Goal: Use online tool/utility: Utilize a website feature to perform a specific function

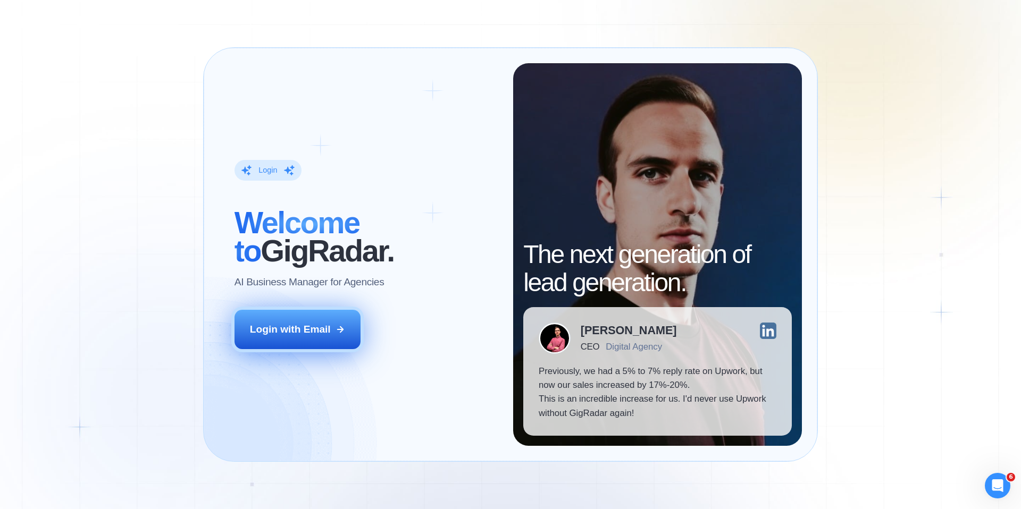
click at [324, 332] on div "Login with Email" at bounding box center [290, 330] width 81 height 14
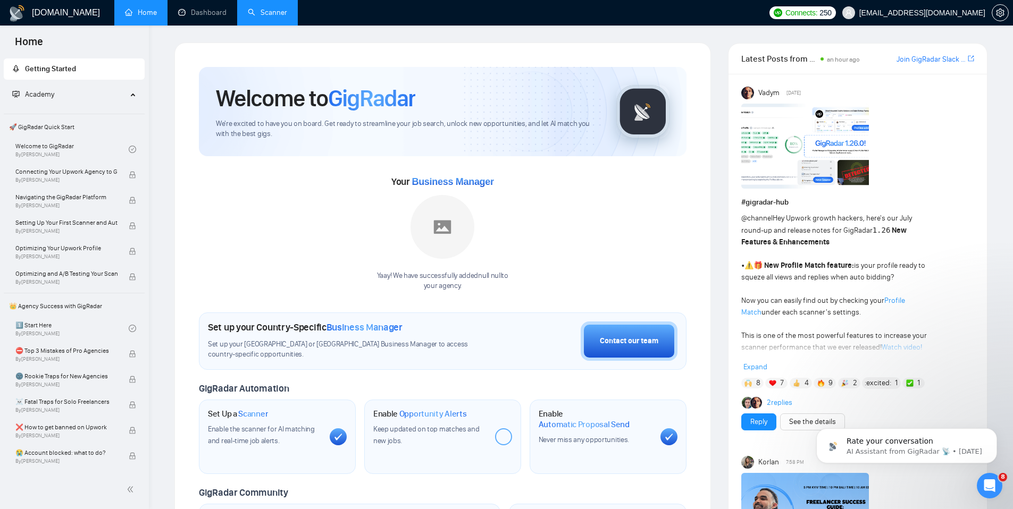
click at [267, 13] on link "Scanner" at bounding box center [267, 12] width 39 height 9
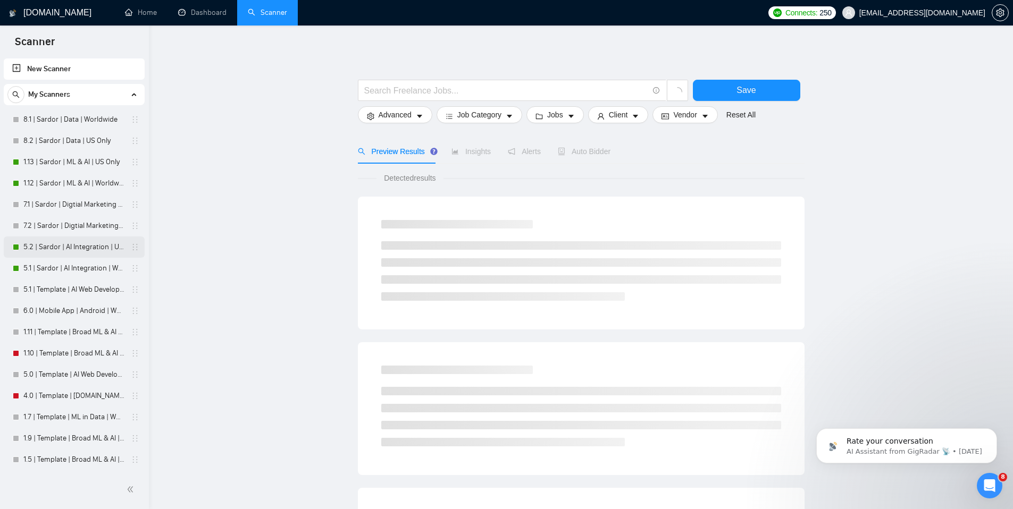
click at [80, 253] on link "5.2 | Sardor | AI Integration | US Only" at bounding box center [73, 247] width 101 height 21
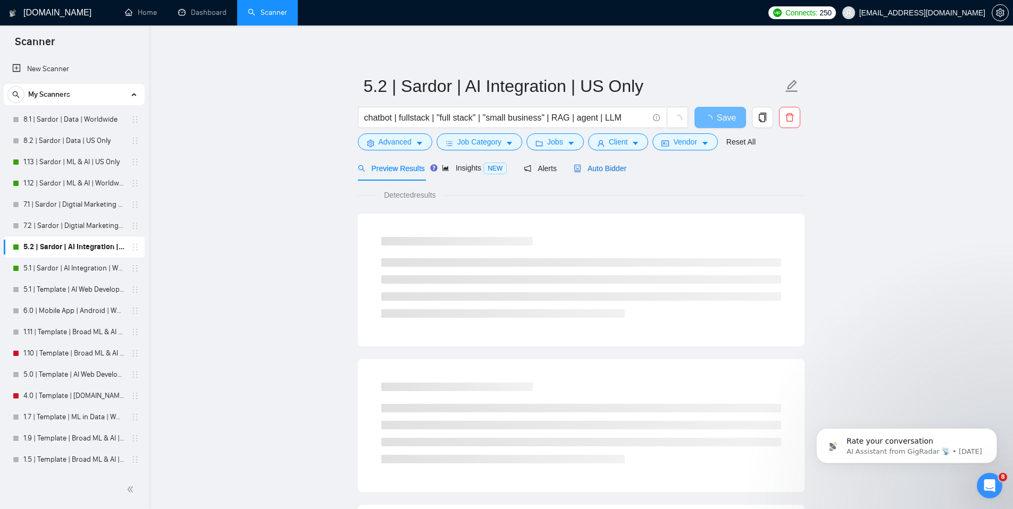
click at [614, 169] on span "Auto Bidder" at bounding box center [600, 168] width 53 height 9
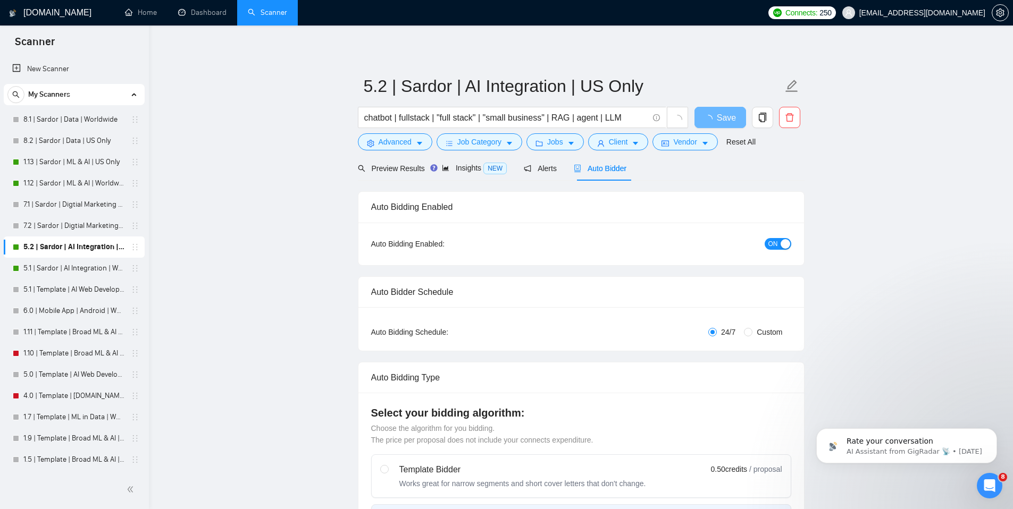
checkbox input "true"
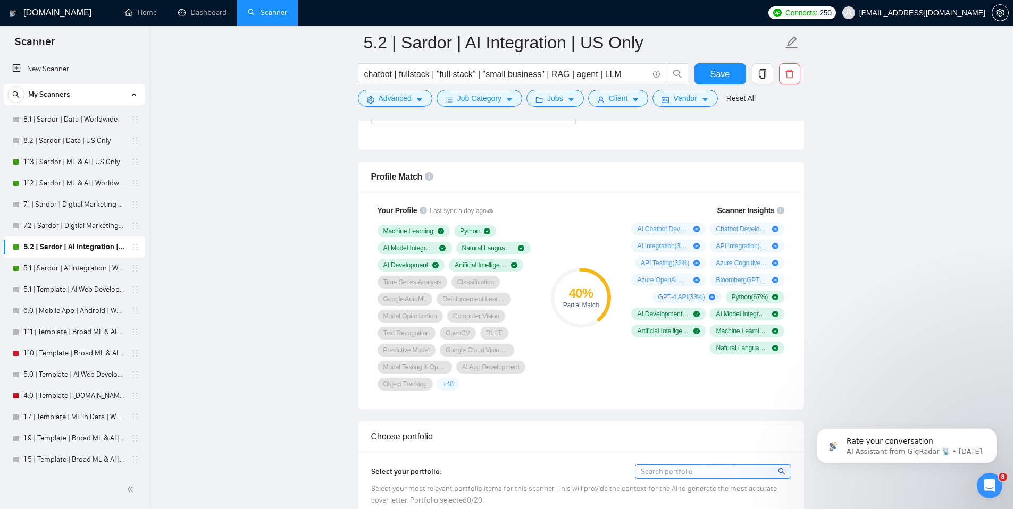
scroll to position [579, 0]
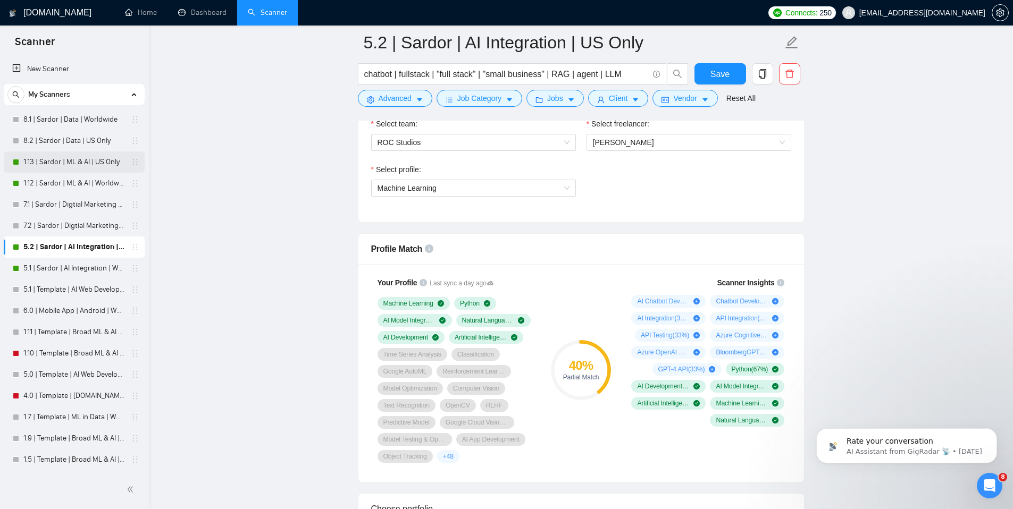
click at [58, 161] on link "1.13 | Sardor | ML & AI | US Only" at bounding box center [73, 162] width 101 height 21
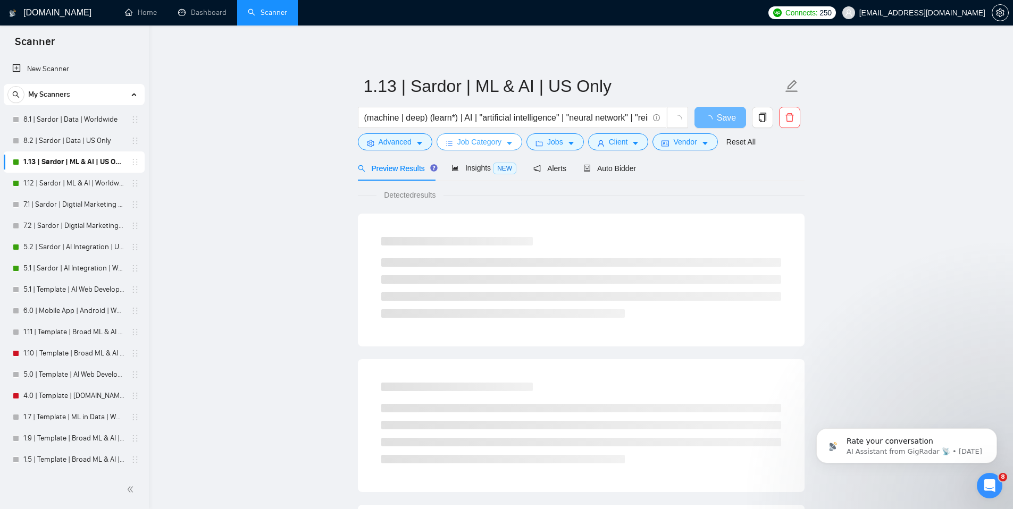
click at [486, 141] on span "Job Category" at bounding box center [479, 142] width 44 height 12
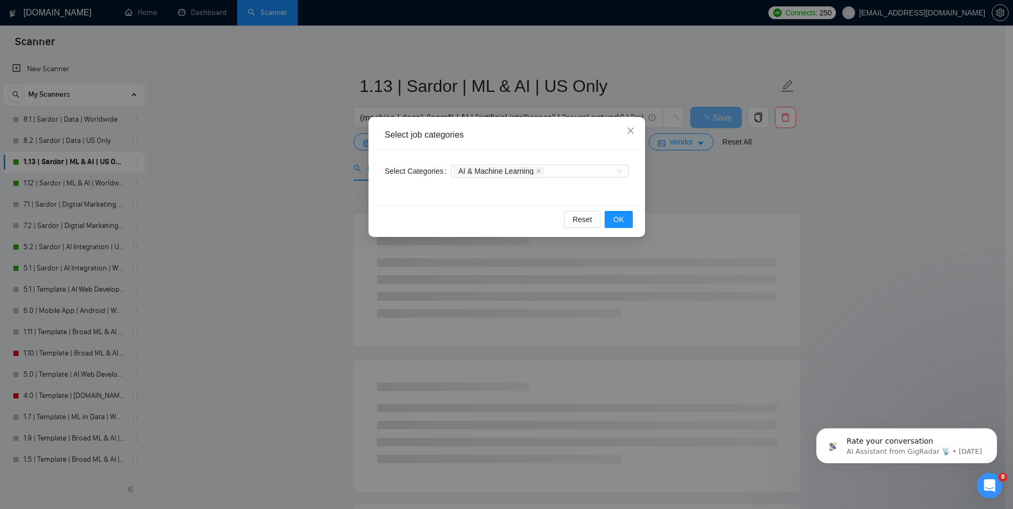
click at [700, 171] on div "Select job categories Select Categories AI & Machine Learning Reset OK" at bounding box center [506, 254] width 1013 height 509
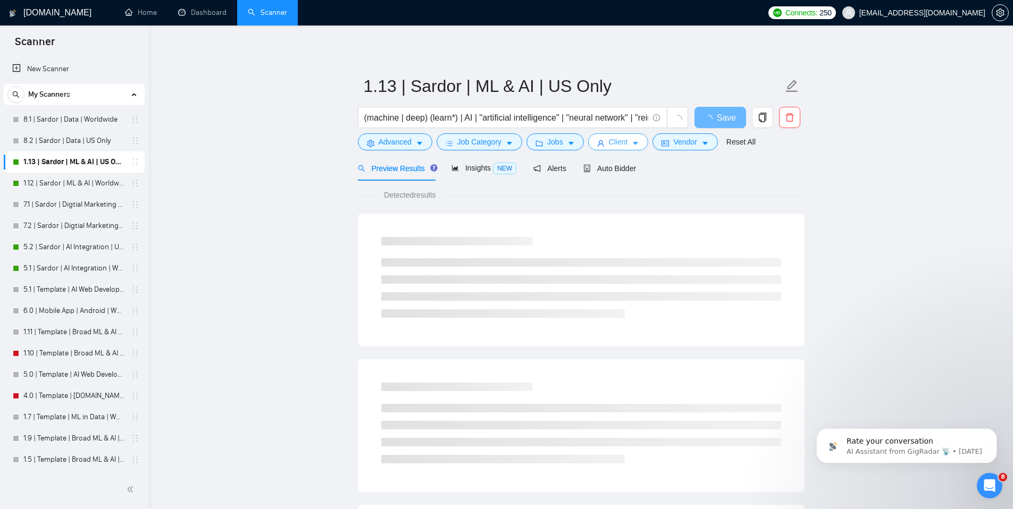
click at [609, 140] on button "Client" at bounding box center [618, 141] width 61 height 17
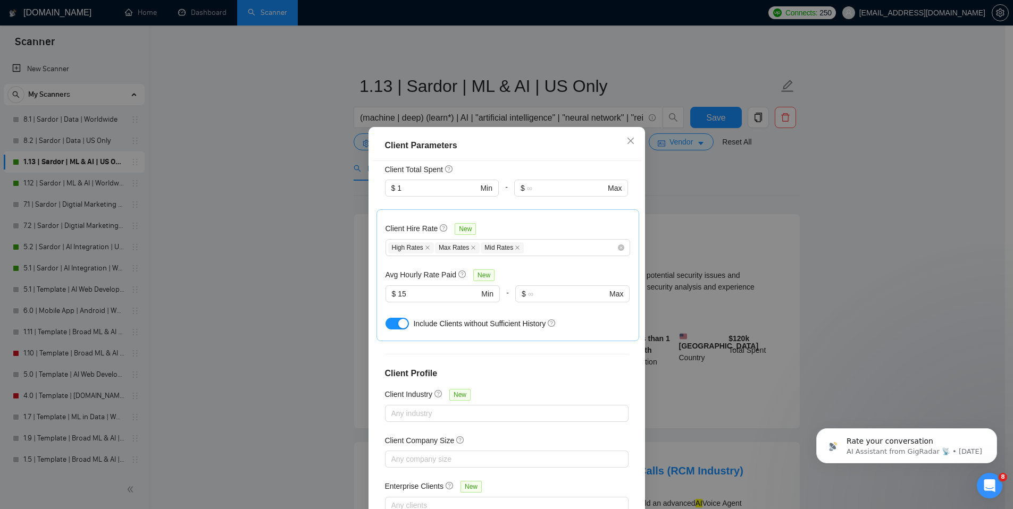
scroll to position [307, 0]
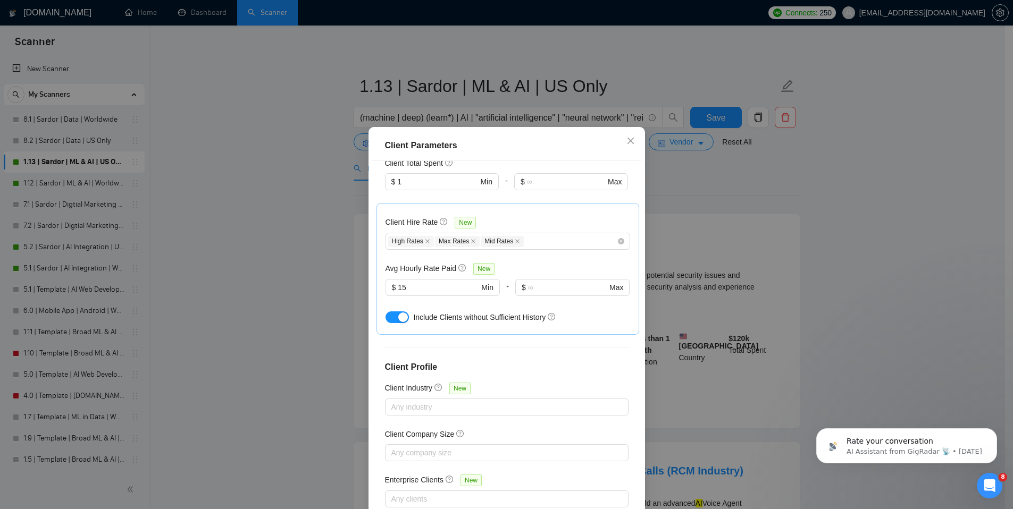
click at [754, 224] on div "Client Parameters Client Location Include Client Countries Select Exclude Clien…" at bounding box center [506, 254] width 1013 height 509
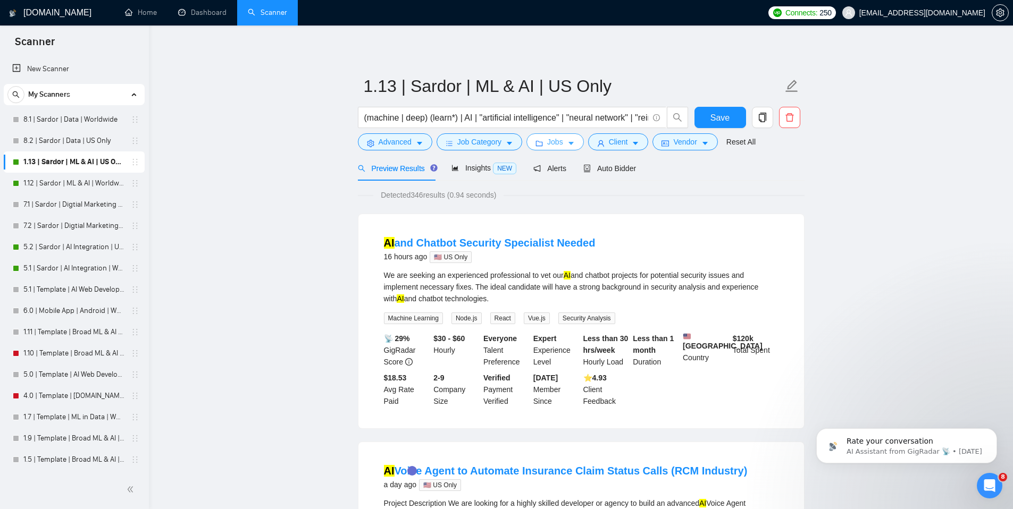
click at [569, 145] on button "Jobs" at bounding box center [554, 141] width 57 height 17
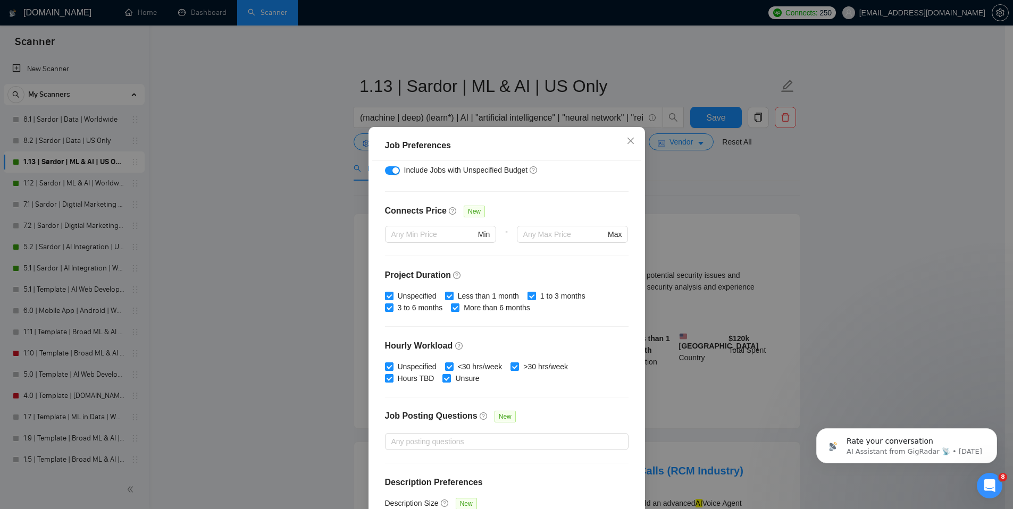
scroll to position [243, 0]
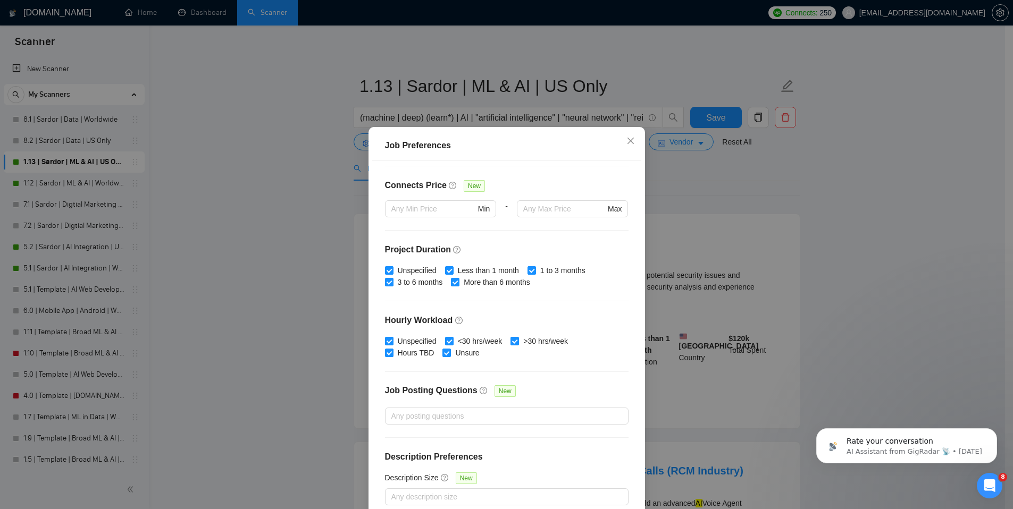
click at [768, 227] on div "Job Preferences Budget Project Type All Fixed Price Hourly Rate Fixed Price Bud…" at bounding box center [506, 254] width 1013 height 509
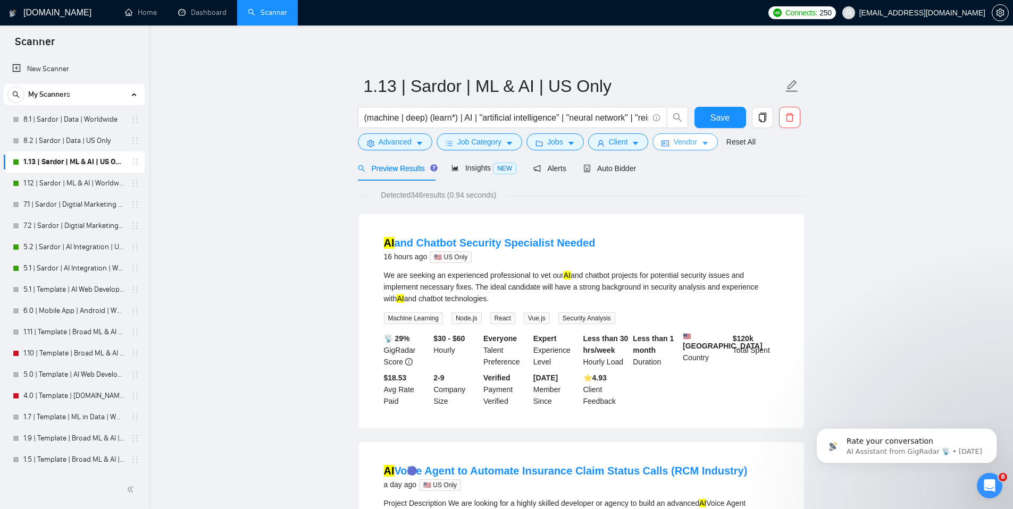
click at [706, 147] on button "Vendor" at bounding box center [684, 141] width 65 height 17
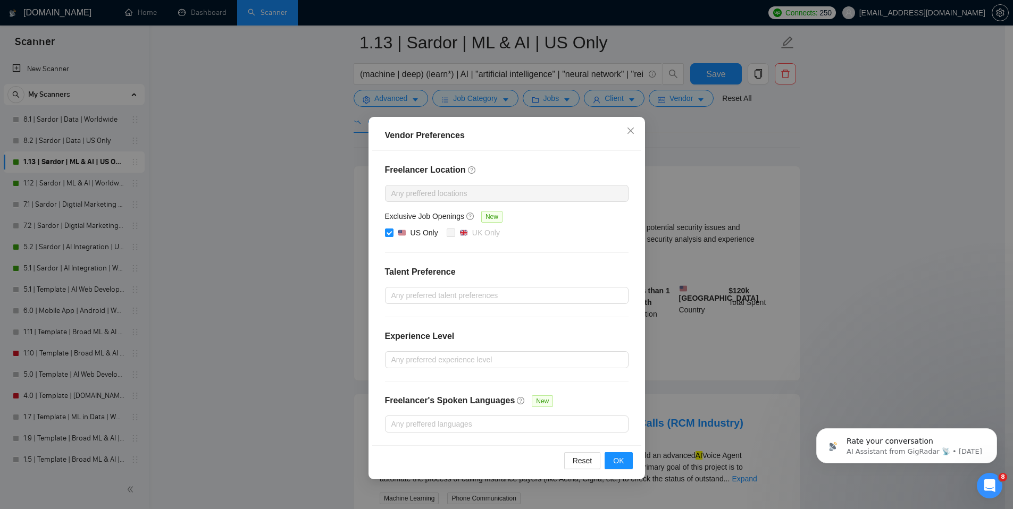
scroll to position [59, 0]
click at [525, 295] on div at bounding box center [502, 295] width 228 height 13
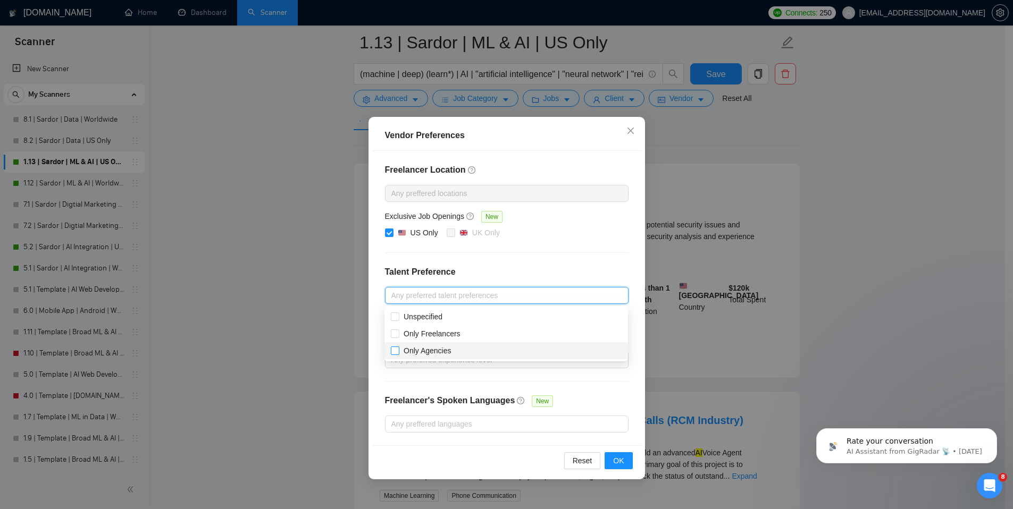
click at [397, 350] on input "Only Agencies" at bounding box center [394, 350] width 7 height 7
checkbox input "true"
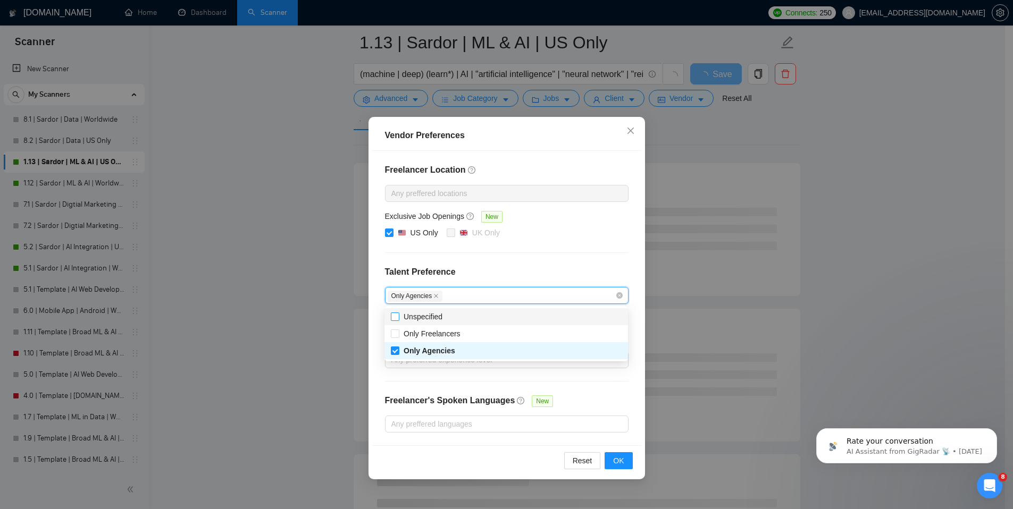
click at [396, 317] on input "Unspecified" at bounding box center [394, 316] width 7 height 7
checkbox input "true"
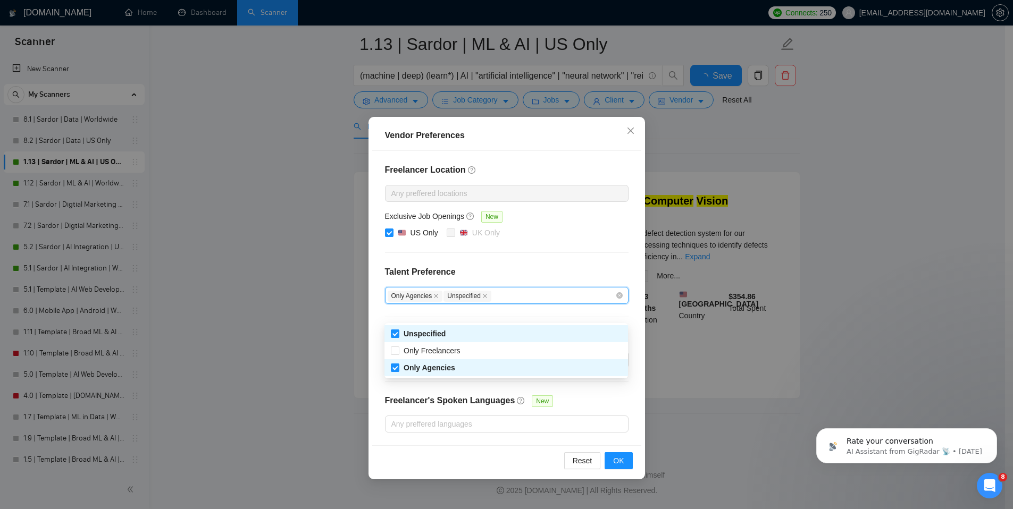
scroll to position [0, 0]
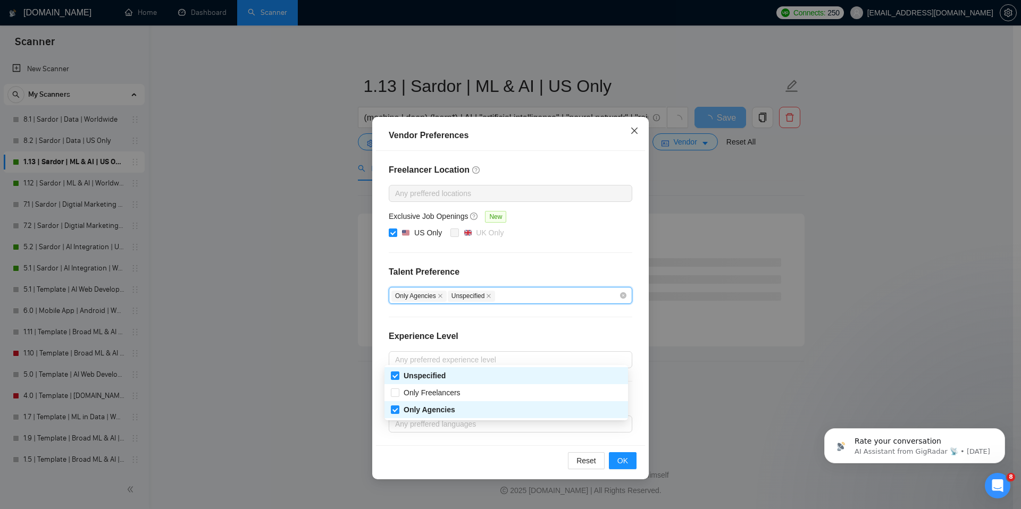
click at [633, 130] on icon "close" at bounding box center [634, 131] width 6 height 6
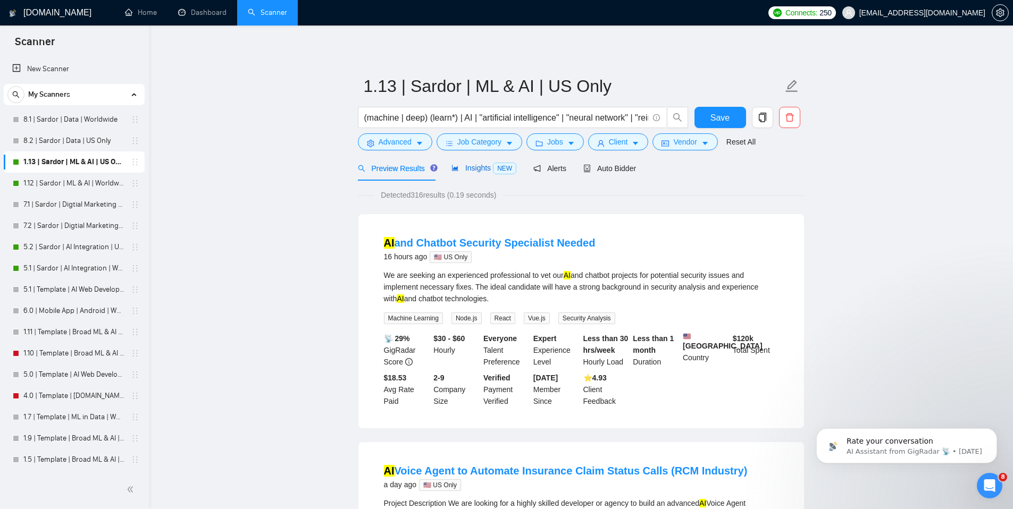
click at [483, 166] on span "Insights NEW" at bounding box center [483, 168] width 65 height 9
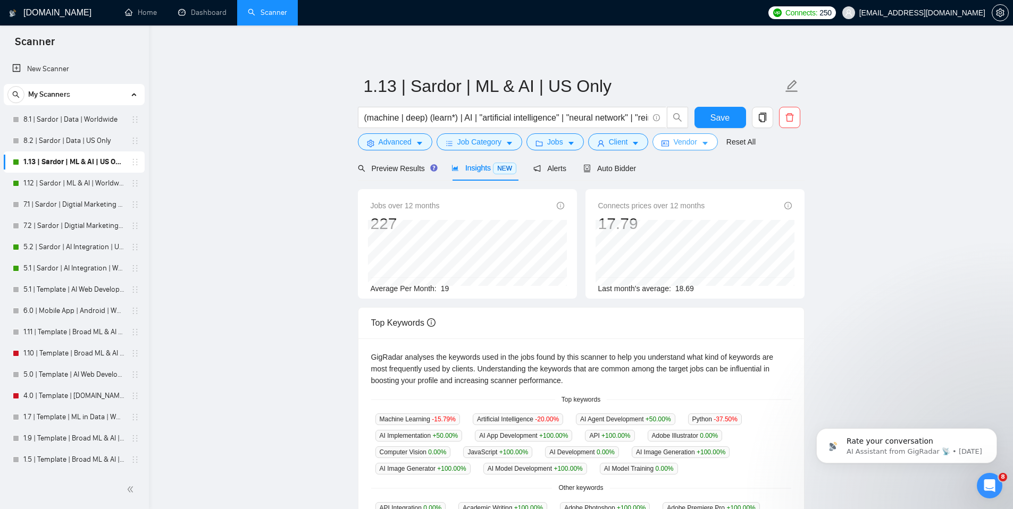
click at [709, 148] on button "Vendor" at bounding box center [684, 141] width 65 height 17
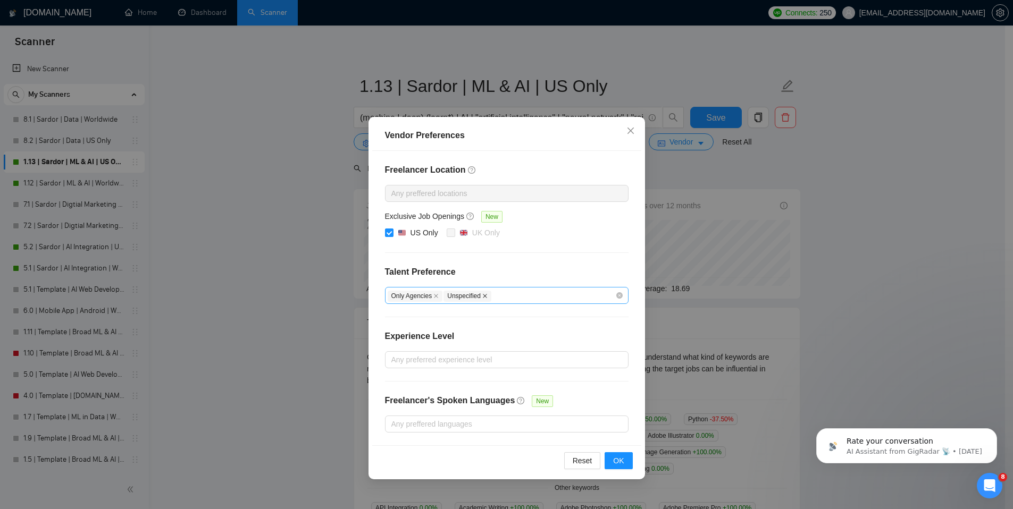
click at [487, 297] on icon "close" at bounding box center [484, 295] width 5 height 5
click at [436, 296] on icon "close" at bounding box center [435, 295] width 5 height 5
click at [620, 461] on span "OK" at bounding box center [618, 461] width 11 height 12
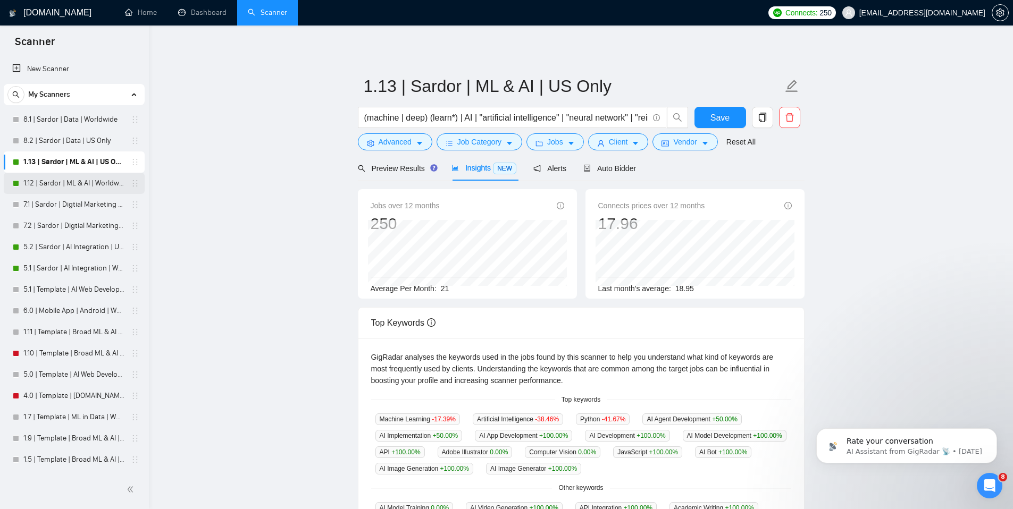
click at [85, 183] on link "1.12 | Sardor | ML & AI | Worldwide" at bounding box center [73, 183] width 101 height 21
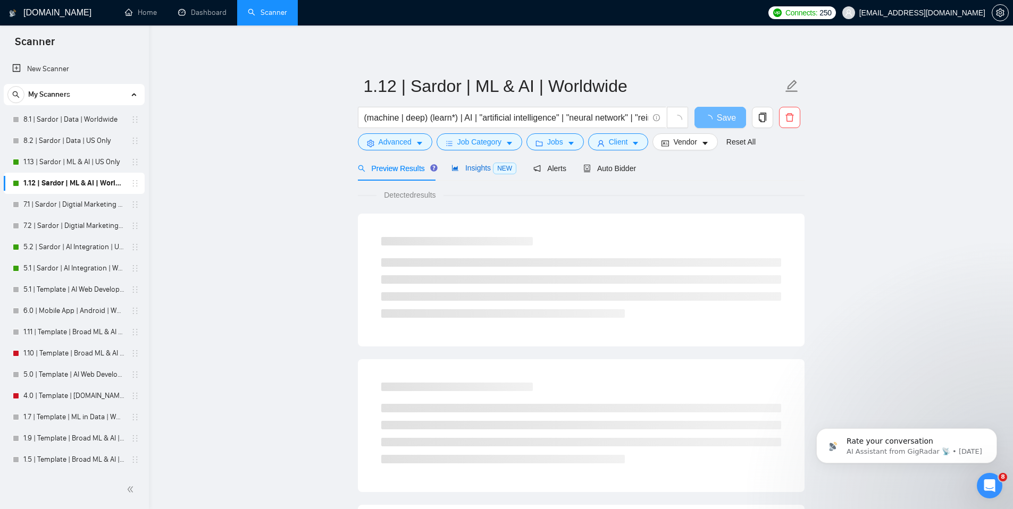
click at [457, 173] on div "Insights NEW" at bounding box center [483, 168] width 65 height 12
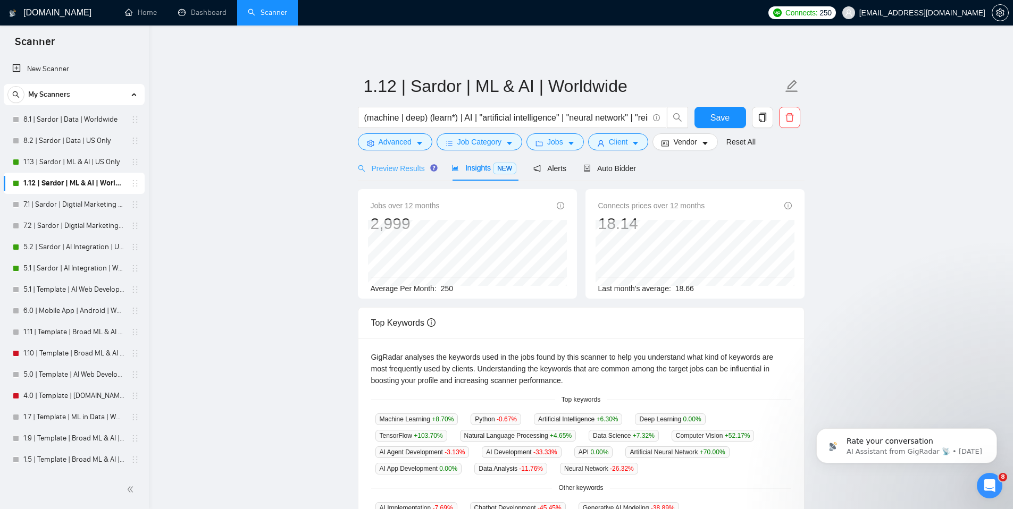
click at [399, 176] on div "Preview Results" at bounding box center [396, 168] width 77 height 25
